Goal: Transaction & Acquisition: Purchase product/service

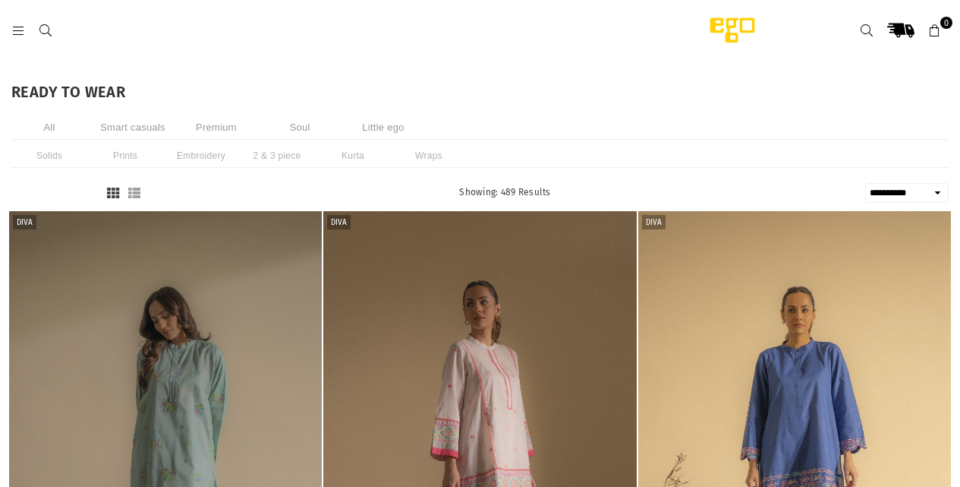
select select "**********"
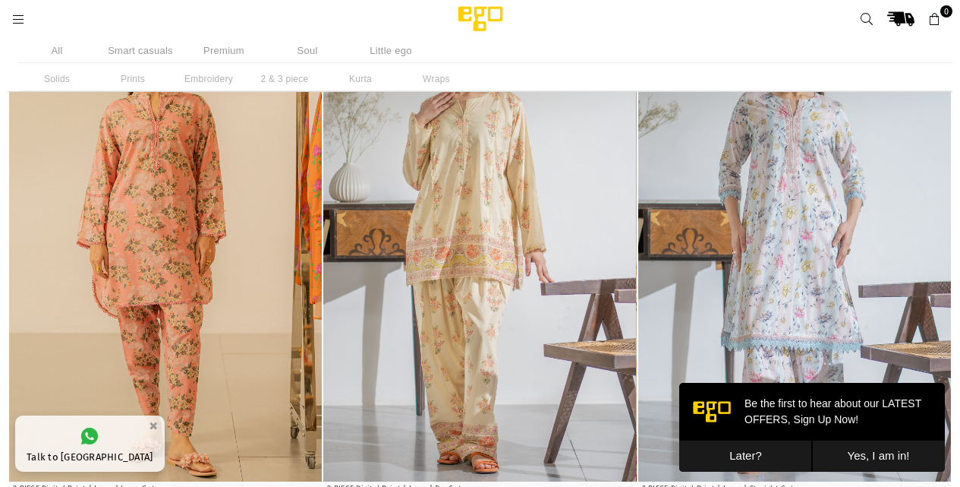
scroll to position [1887, 0]
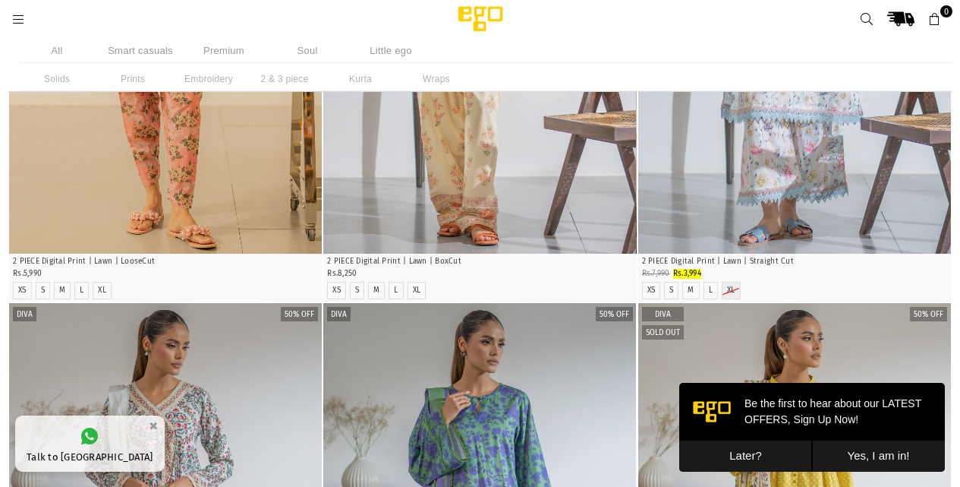
click at [64, 80] on li "Solids" at bounding box center [57, 79] width 76 height 24
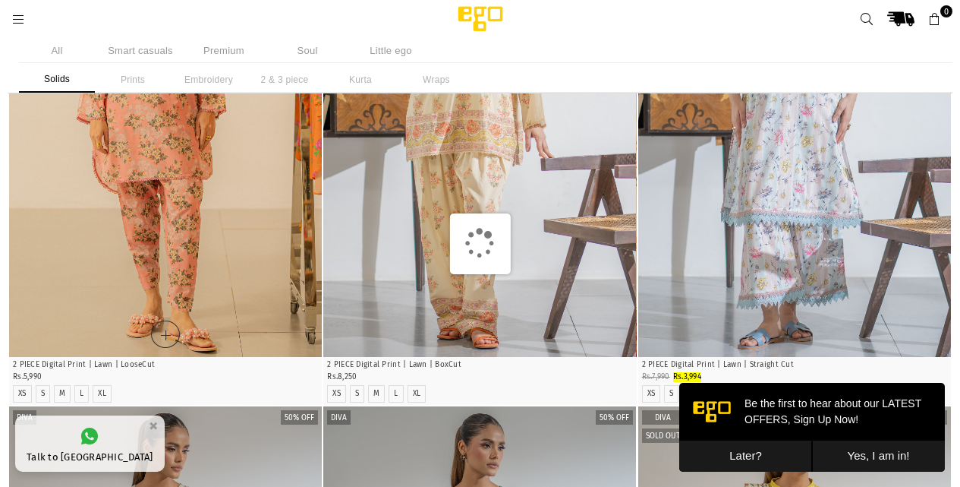
scroll to position [1735, 0]
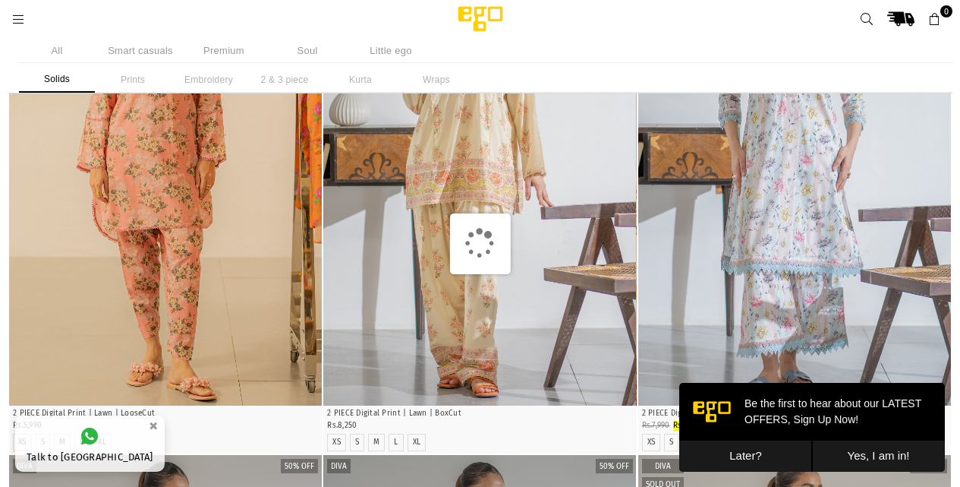
click at [720, 452] on button "Later?" at bounding box center [745, 455] width 133 height 31
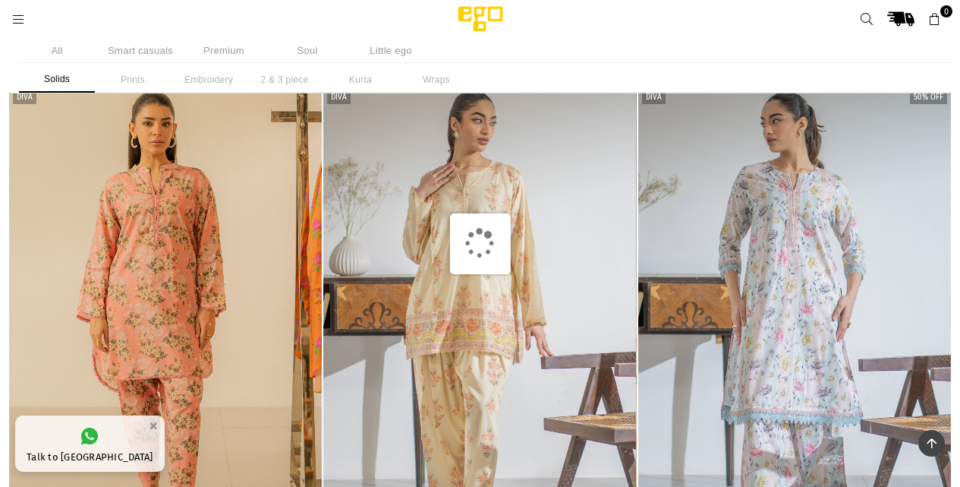
scroll to position [1583, 0]
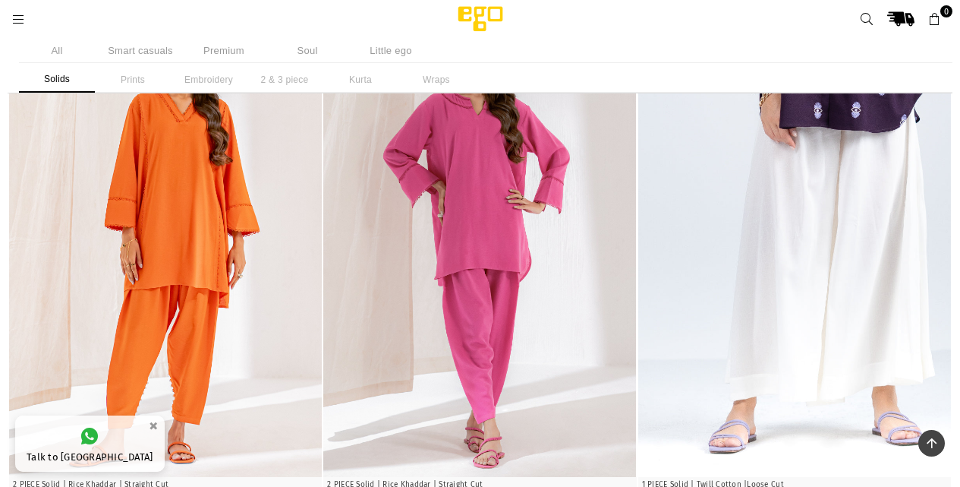
scroll to position [342, 0]
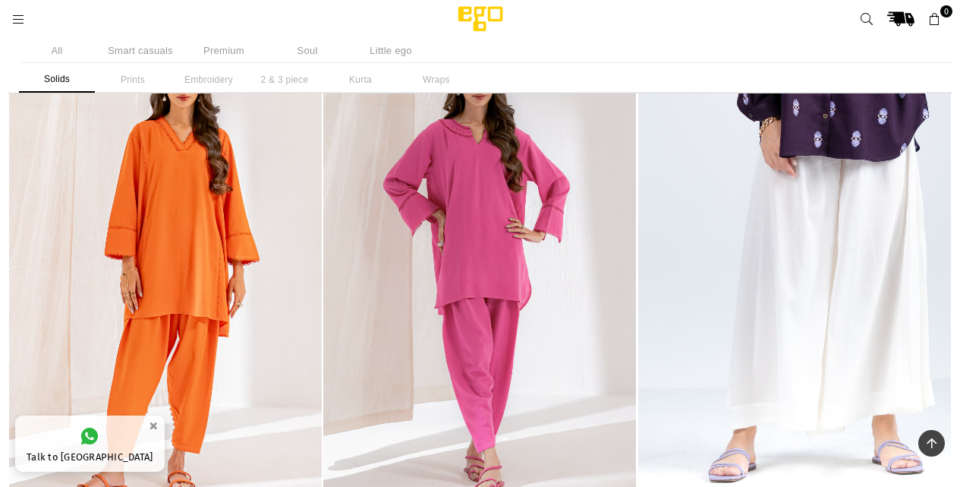
click at [26, 20] on link at bounding box center [18, 18] width 27 height 11
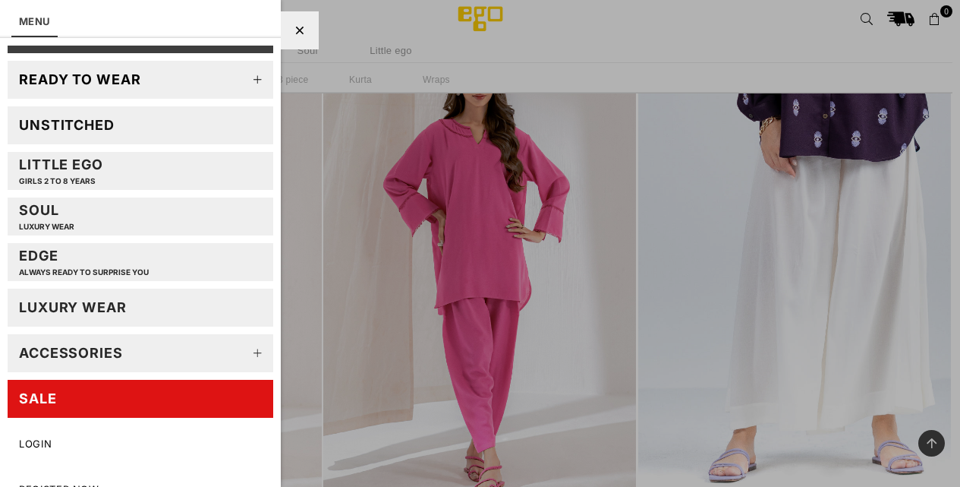
scroll to position [57, 0]
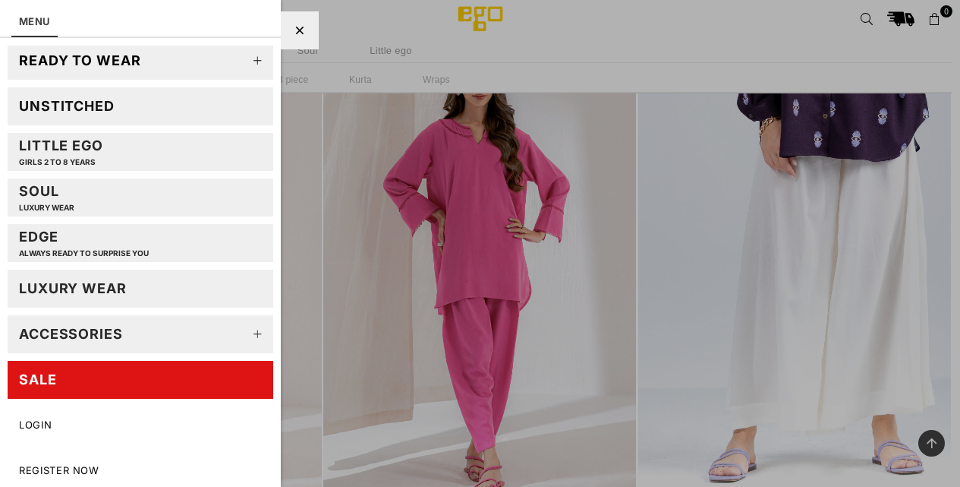
click at [132, 378] on link "SALE" at bounding box center [141, 380] width 266 height 38
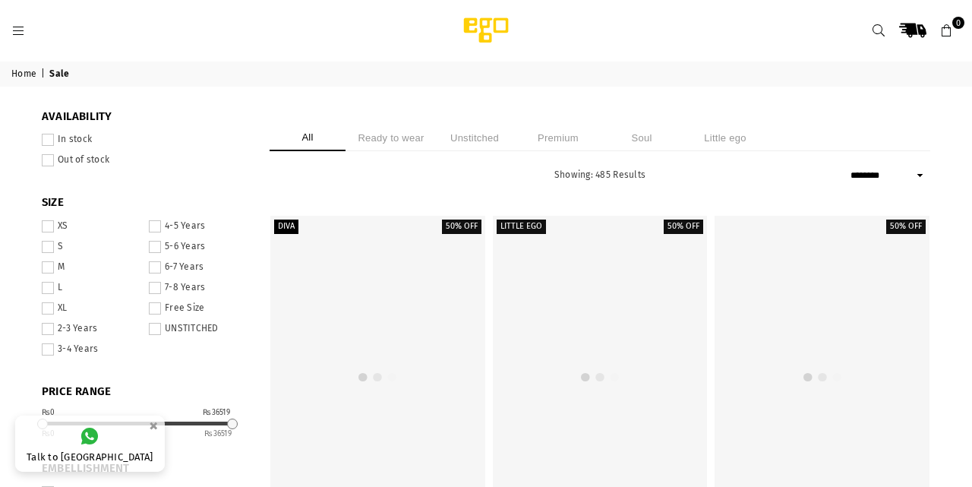
select select "******"
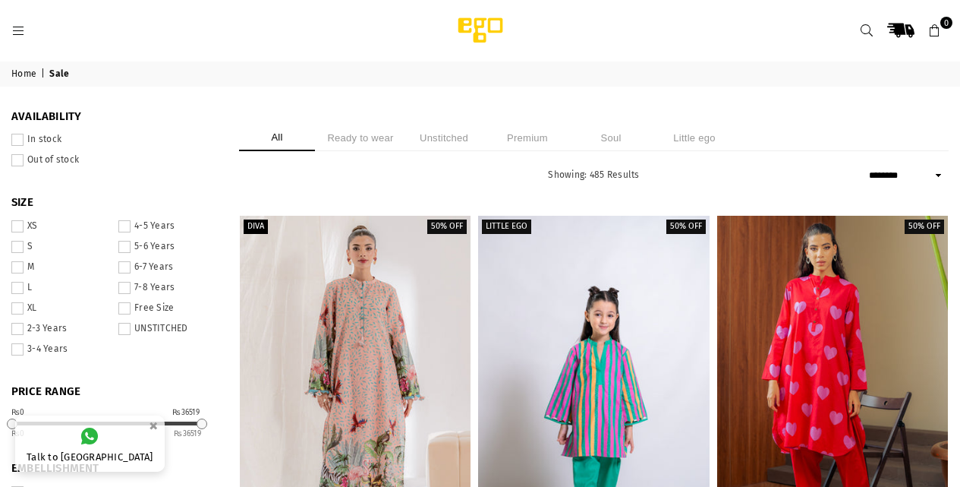
click at [380, 143] on li "Ready to wear" at bounding box center [361, 138] width 76 height 27
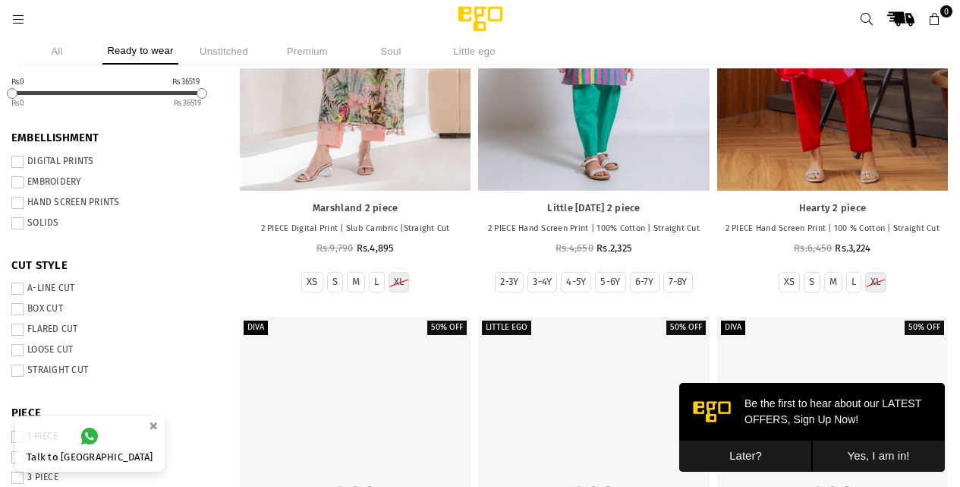
scroll to position [342, 0]
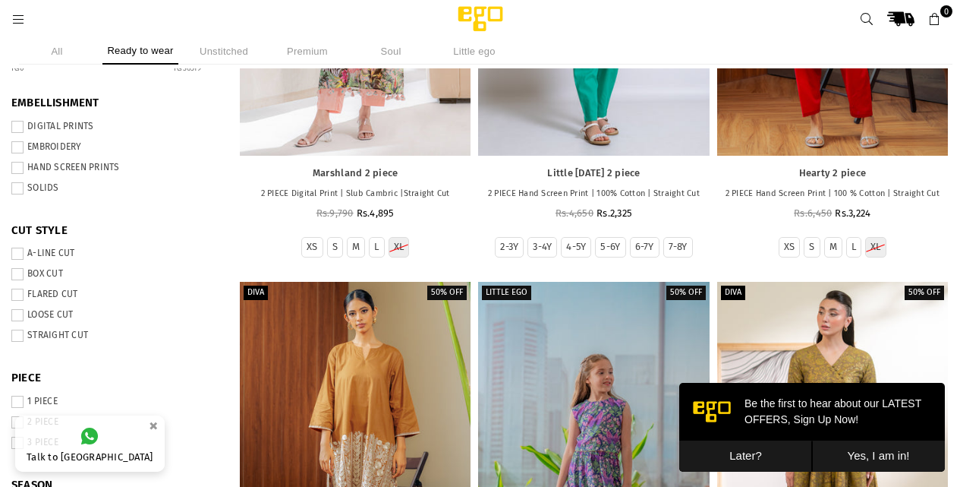
click at [744, 451] on button "Later?" at bounding box center [745, 455] width 133 height 31
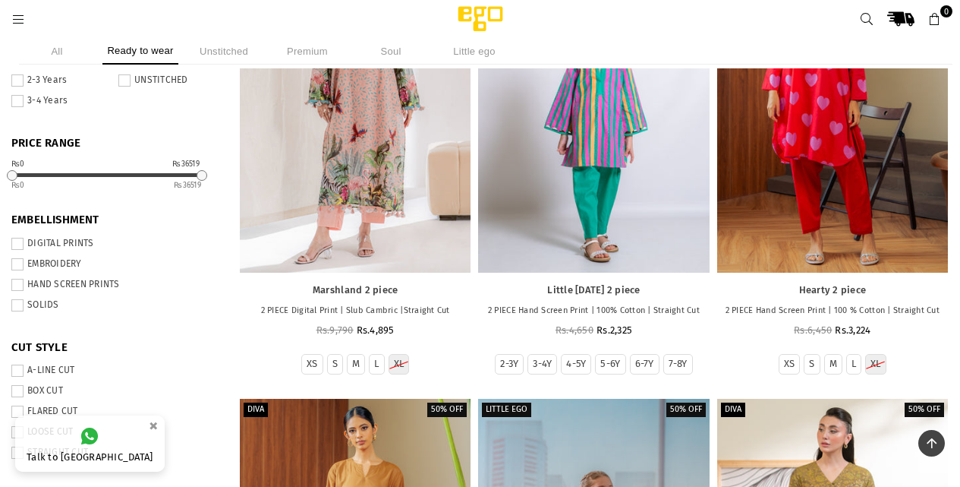
scroll to position [0, 0]
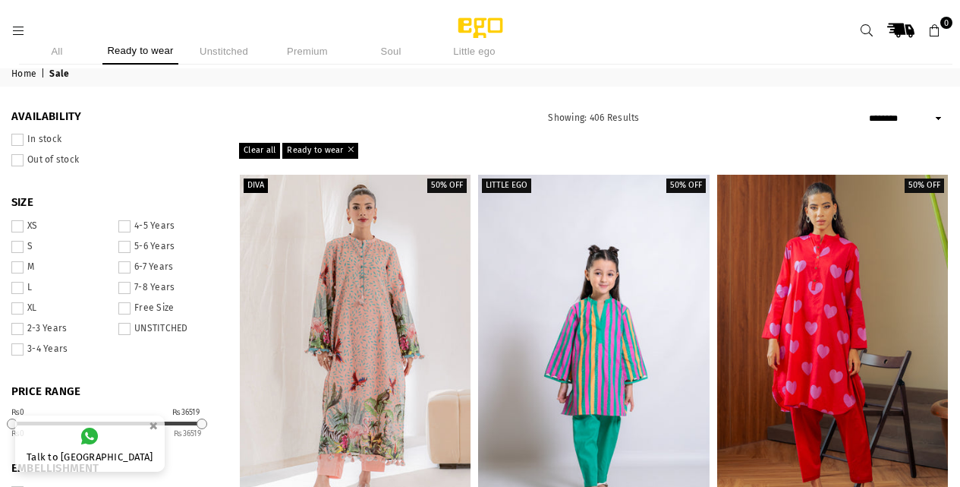
click at [910, 114] on select "**********" at bounding box center [907, 118] width 84 height 18
click at [24, 246] on span at bounding box center [17, 247] width 12 height 12
click at [24, 221] on span at bounding box center [17, 226] width 12 height 12
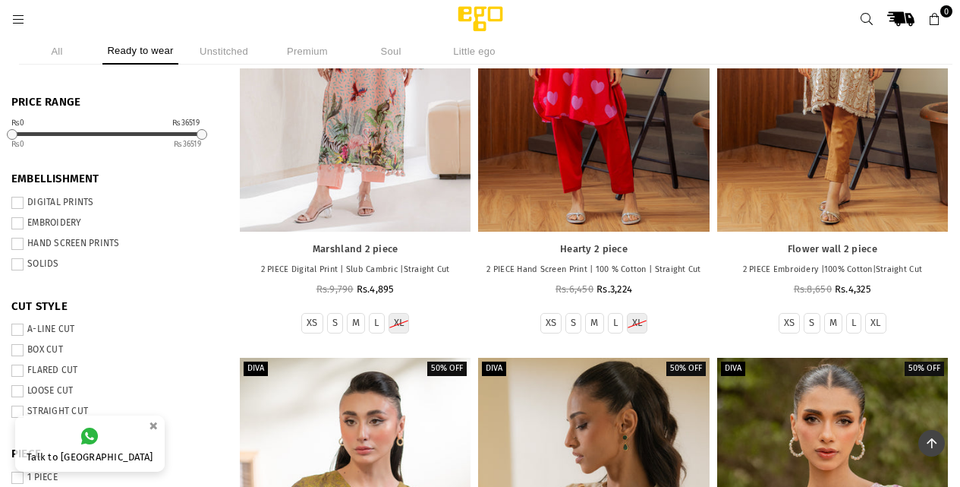
scroll to position [342, 0]
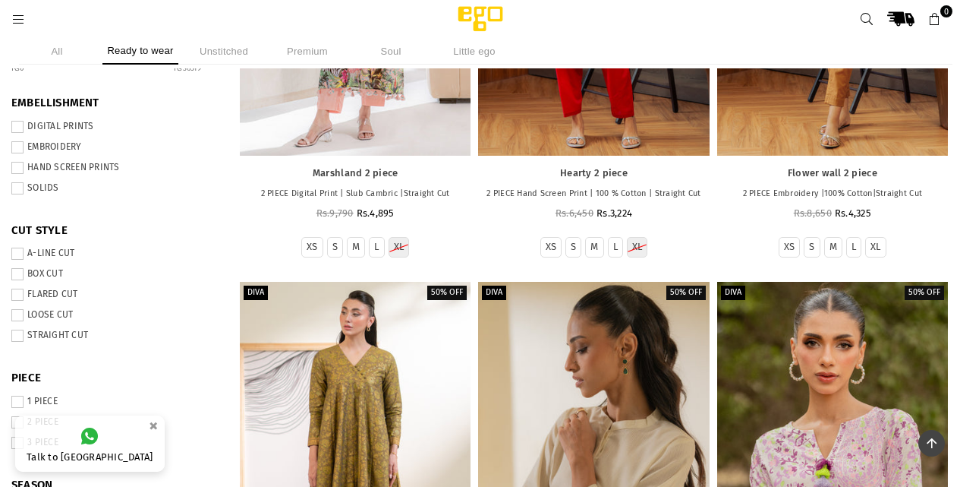
click at [101, 146] on label "EMBROIDERY" at bounding box center [113, 147] width 205 height 12
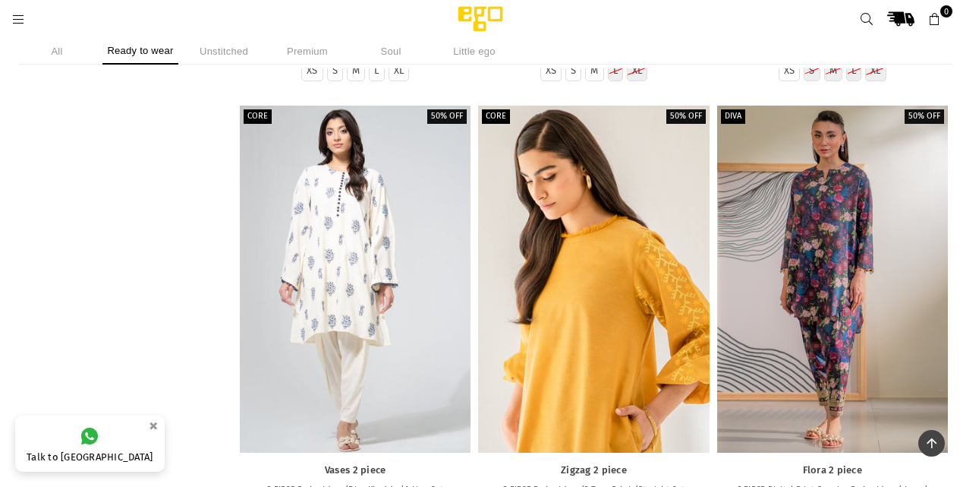
scroll to position [9148, 0]
